Goal: Task Accomplishment & Management: Complete application form

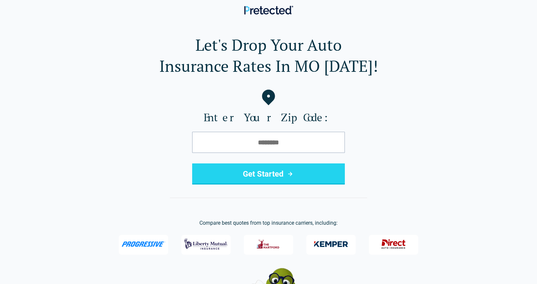
click at [238, 148] on input "tel" at bounding box center [268, 142] width 153 height 21
type input "*****"
click at [238, 174] on button "Get Started" at bounding box center [268, 173] width 153 height 21
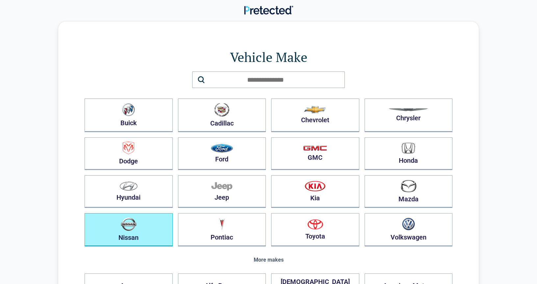
click at [149, 235] on button "Nissan" at bounding box center [129, 229] width 88 height 33
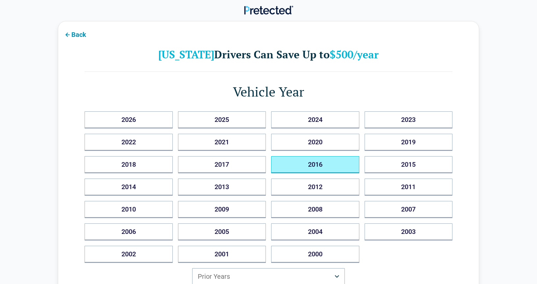
click at [337, 163] on button "2016" at bounding box center [315, 164] width 88 height 17
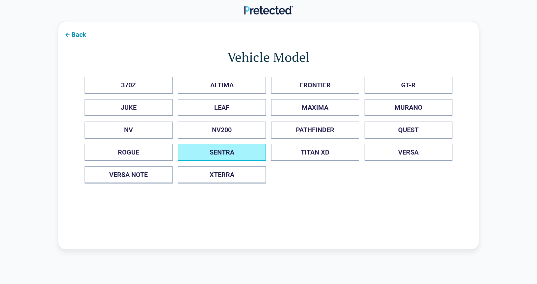
click at [231, 156] on button "SENTRA" at bounding box center [222, 152] width 88 height 17
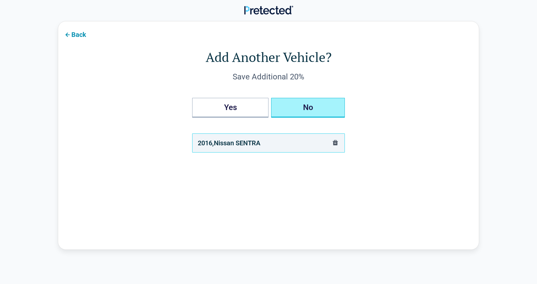
click at [303, 114] on button "No" at bounding box center [308, 108] width 74 height 20
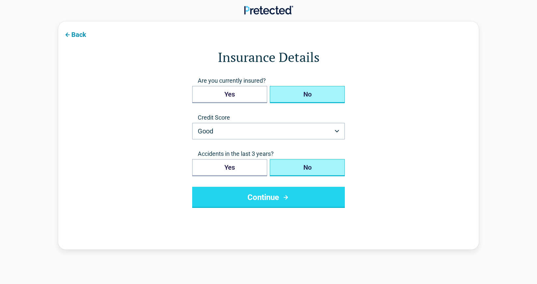
click at [304, 100] on button "No" at bounding box center [307, 94] width 75 height 17
click at [260, 197] on button "Continue" at bounding box center [268, 197] width 153 height 21
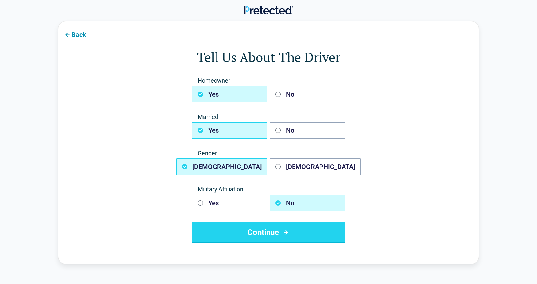
click at [297, 104] on div "Homeowner Yes No Married Yes No Gender Male Female Military Affiliation Yes No …" at bounding box center [268, 160] width 153 height 166
click at [297, 102] on div "Homeowner Yes No Married Yes No Gender Male Female Military Affiliation Yes No …" at bounding box center [268, 160] width 153 height 166
click at [296, 97] on button "No" at bounding box center [307, 94] width 75 height 16
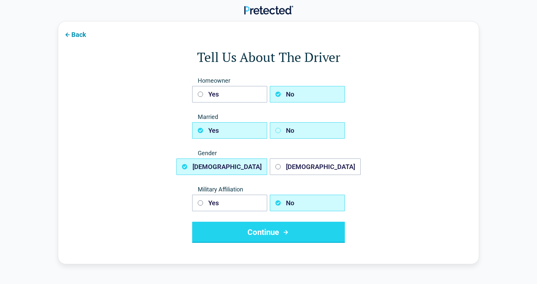
click at [291, 131] on button "No" at bounding box center [307, 130] width 75 height 16
click at [257, 231] on button "Continue" at bounding box center [268, 232] width 153 height 21
